Goal: Task Accomplishment & Management: Use online tool/utility

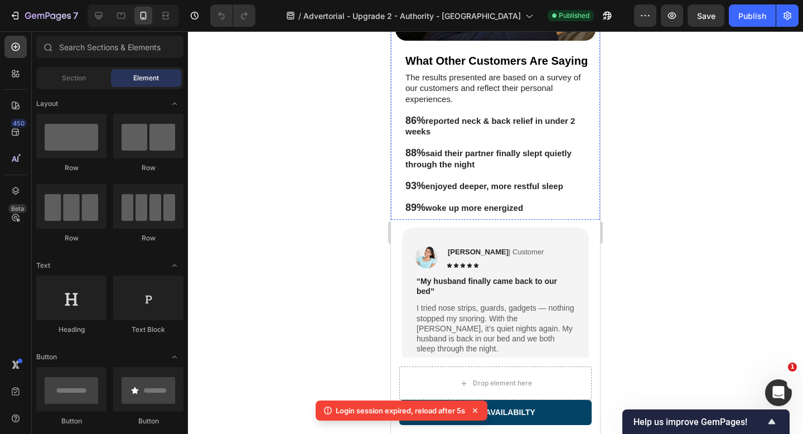
scroll to position [2747, 0]
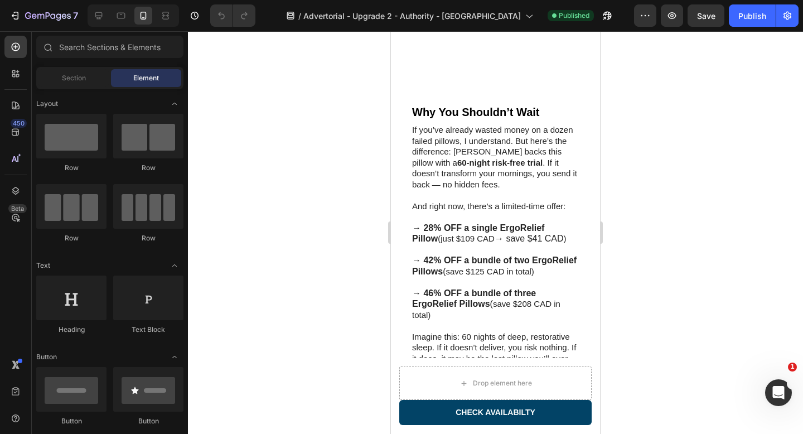
scroll to position [4038, 0]
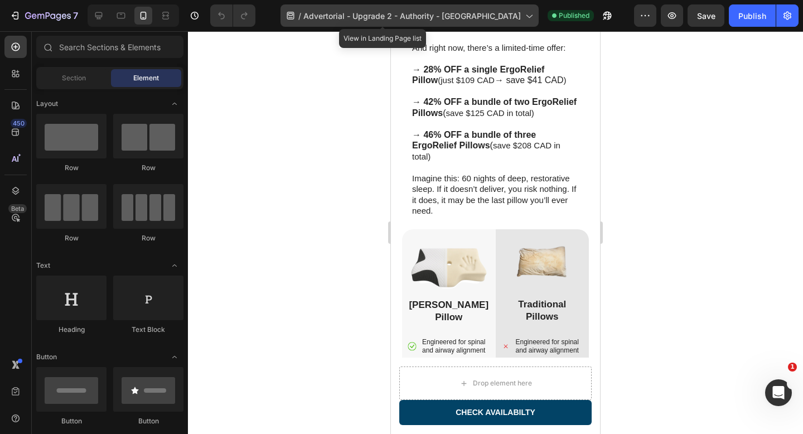
click at [468, 14] on span "Advertorial - Upgrade 2 - Authority - [GEOGRAPHIC_DATA]" at bounding box center [411, 16] width 217 height 12
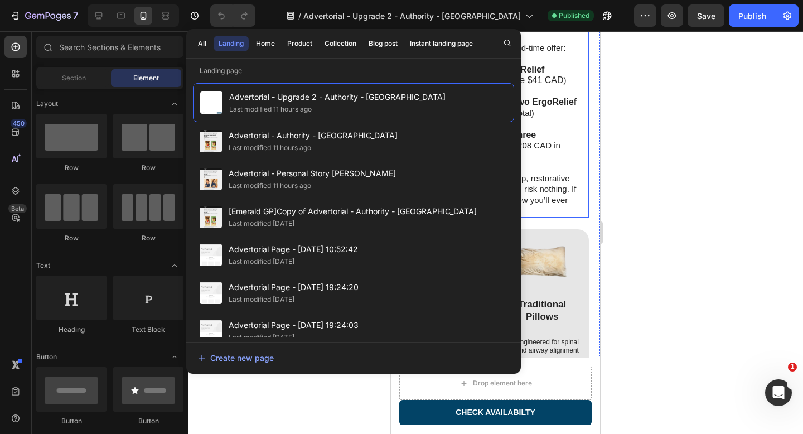
click at [586, 217] on div "If you’ve already wasted money on a dozen failed pillows, I understand. But her…" at bounding box center [495, 91] width 187 height 253
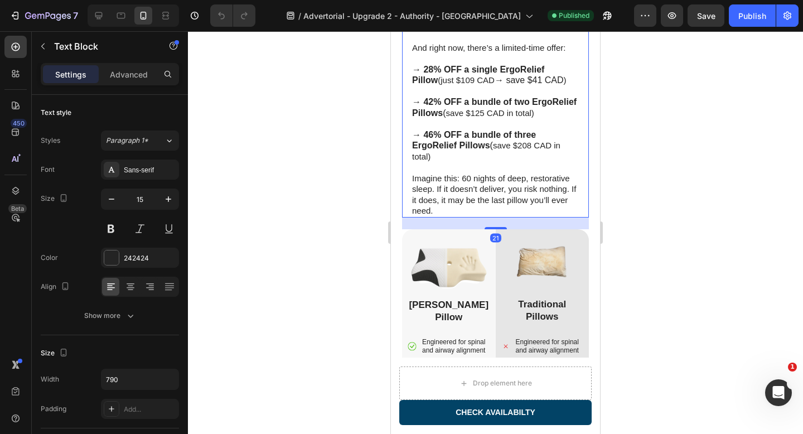
click at [448, 118] on span "save $125 CAD in total)" at bounding box center [489, 112] width 88 height 9
click at [353, 118] on div at bounding box center [495, 232] width 615 height 403
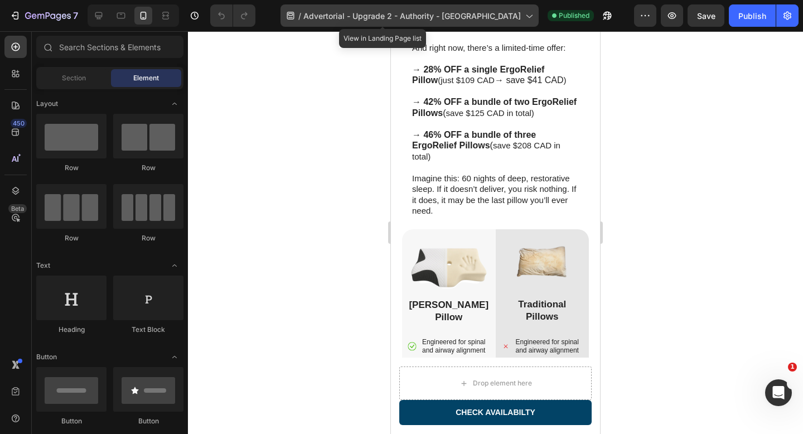
click at [424, 22] on div "/ Advertorial - Upgrade 2 - Authority - Sorana" at bounding box center [409, 15] width 258 height 22
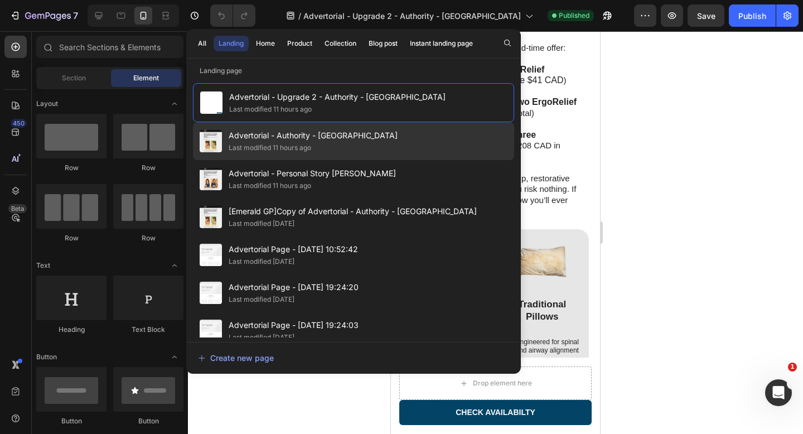
click at [399, 146] on div "Advertorial - Authority - Sorana Last modified 11 hours ago" at bounding box center [353, 141] width 321 height 38
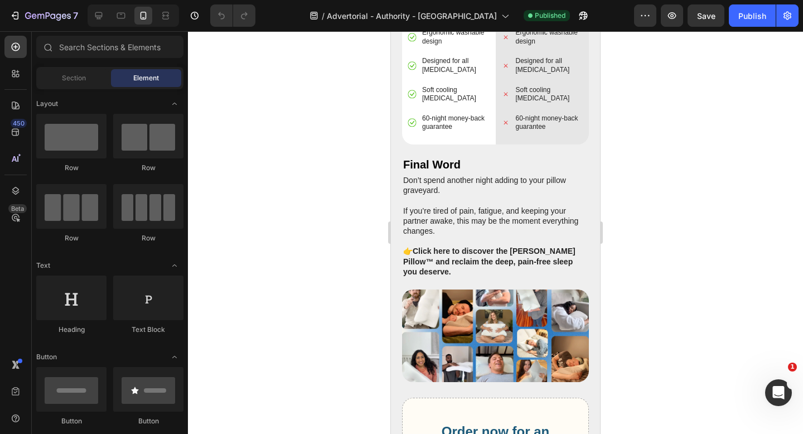
scroll to position [4077, 0]
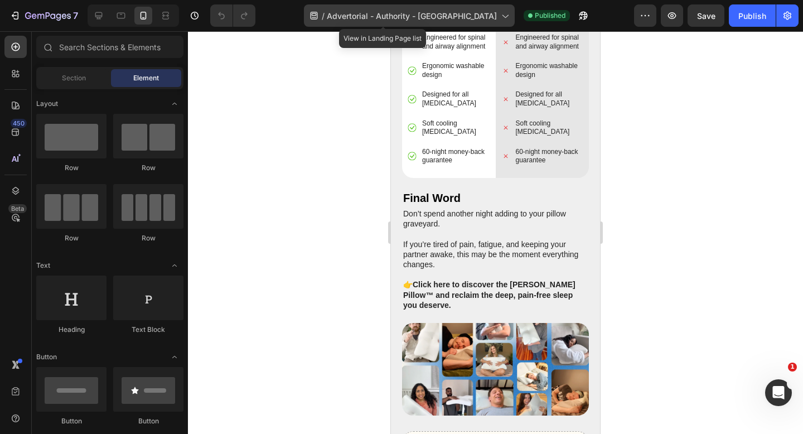
click at [425, 10] on span "Advertorial - Authority - [GEOGRAPHIC_DATA]" at bounding box center [412, 16] width 170 height 12
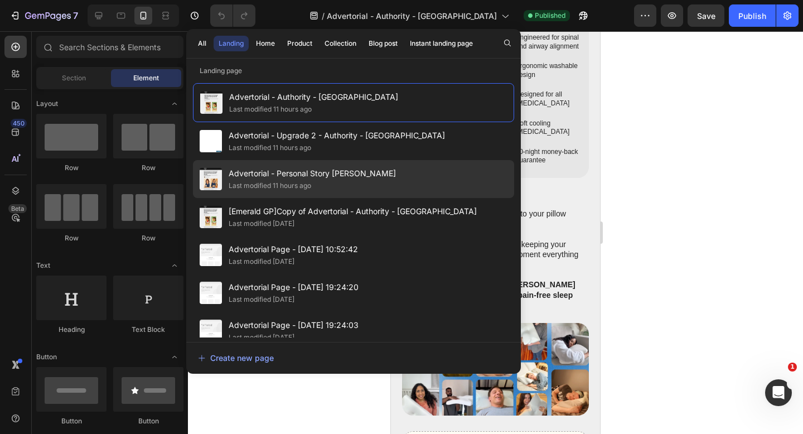
click at [407, 177] on div "Advertorial - Personal Story Lisa - Pillow Last modified 11 hours ago" at bounding box center [353, 179] width 321 height 38
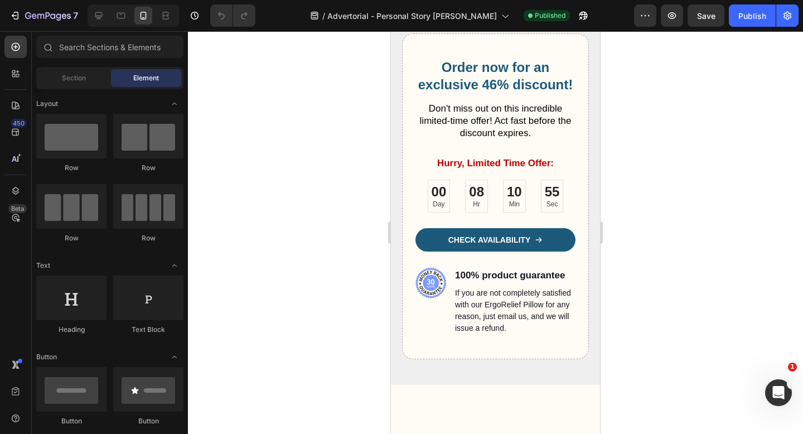
scroll to position [4299, 0]
